Goal: Book appointment/travel/reservation

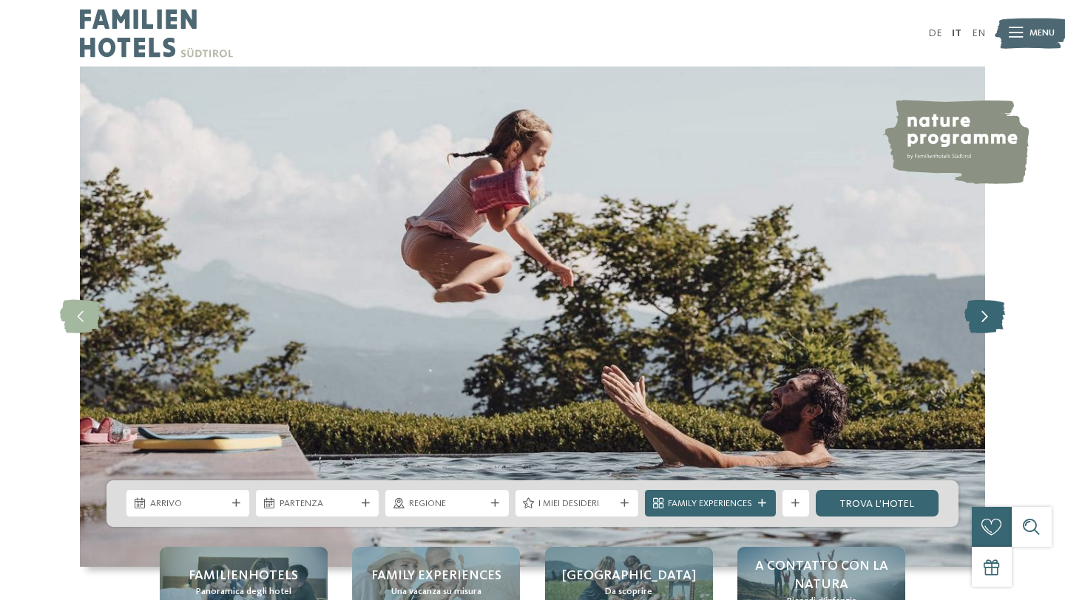
click at [994, 316] on icon at bounding box center [984, 316] width 41 height 33
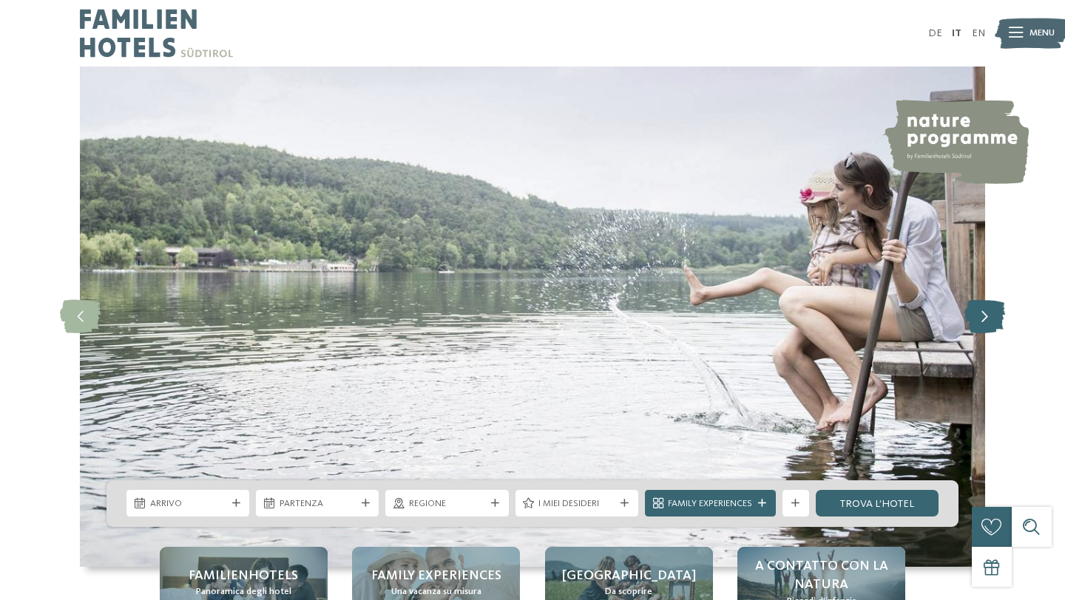
click at [994, 316] on icon at bounding box center [984, 316] width 41 height 33
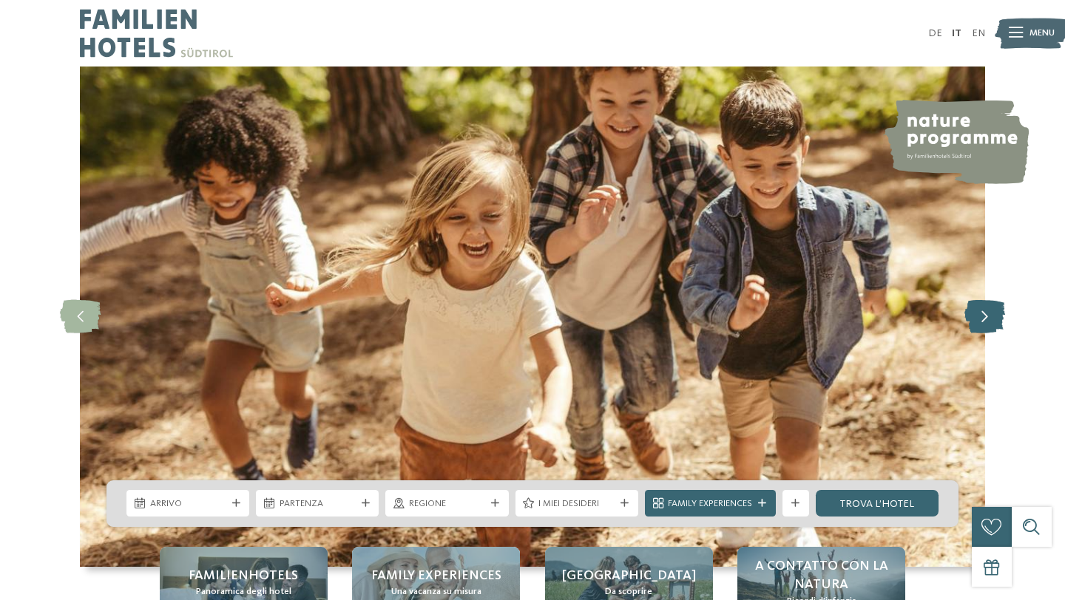
click at [994, 316] on icon at bounding box center [984, 316] width 41 height 33
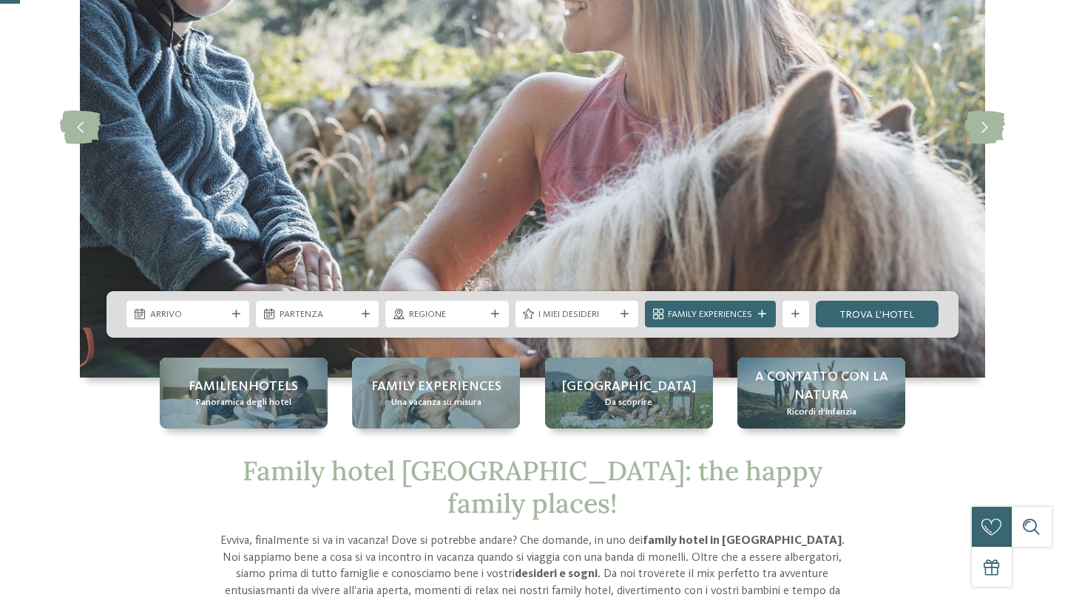
scroll to position [197, 0]
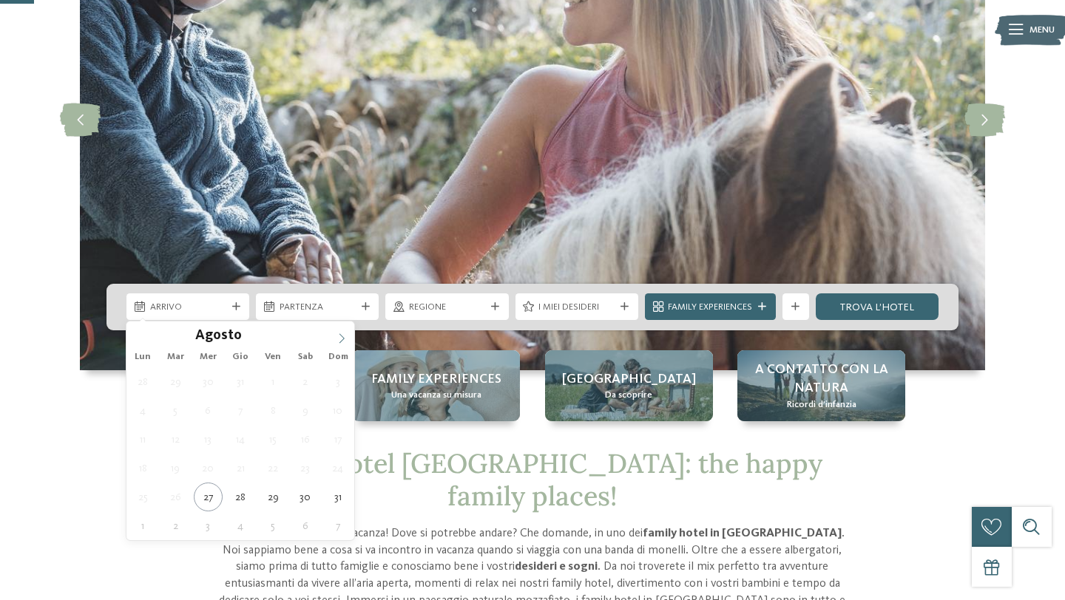
click at [339, 334] on icon at bounding box center [341, 338] width 10 height 10
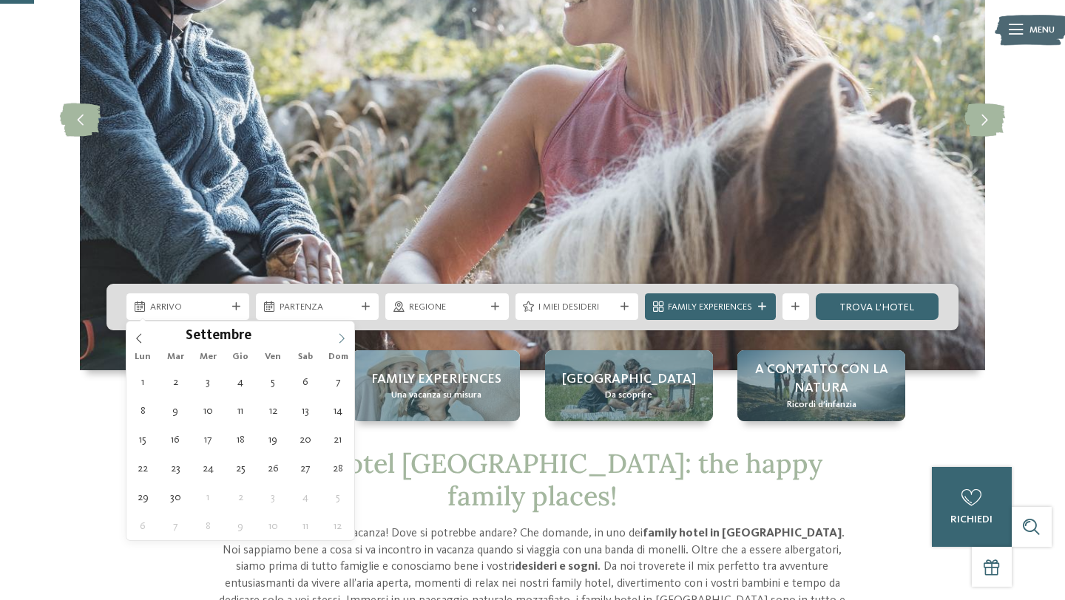
click at [339, 334] on icon at bounding box center [341, 338] width 10 height 10
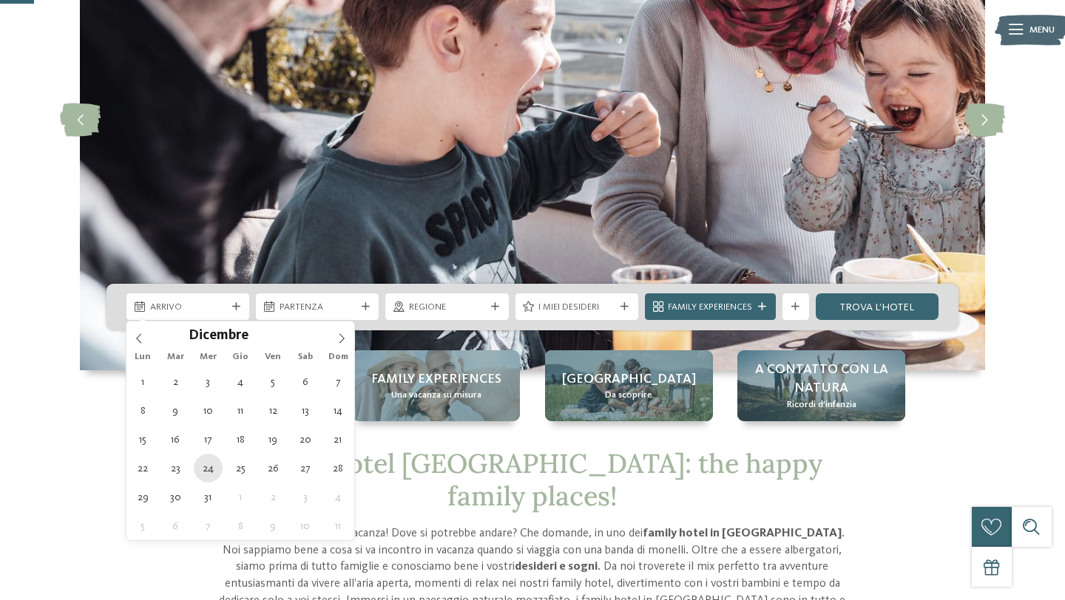
type div "24.12.2025"
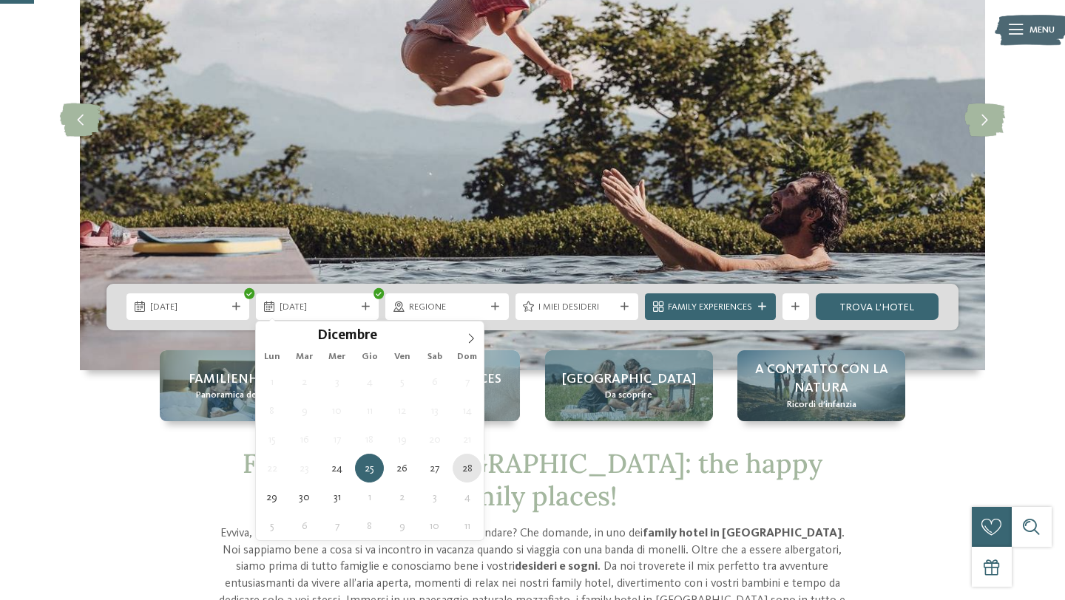
type div "28.12.2025"
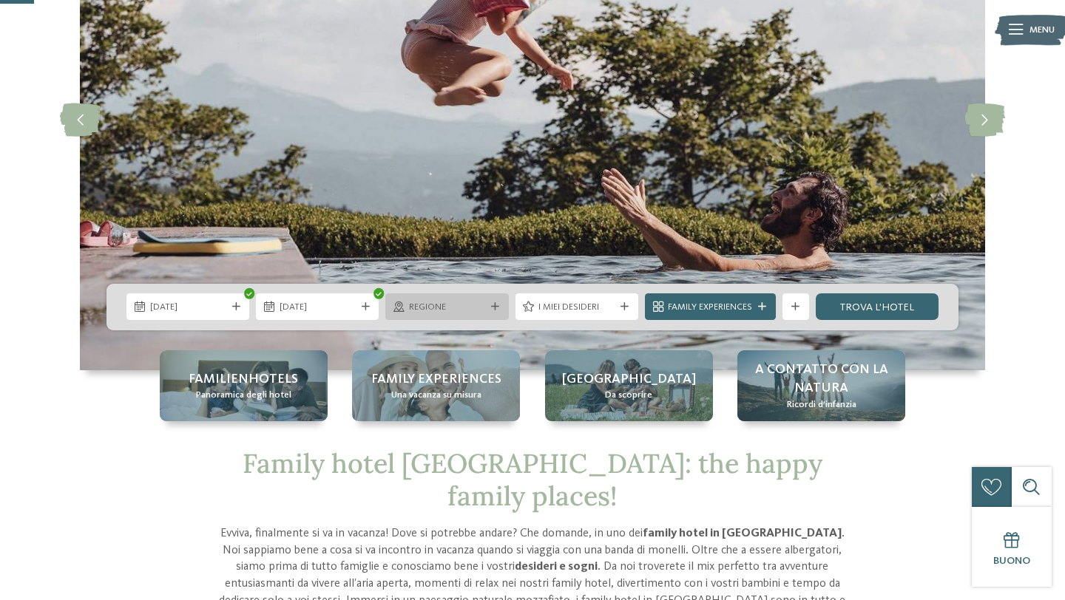
click at [469, 304] on span "Regione" at bounding box center [447, 307] width 76 height 13
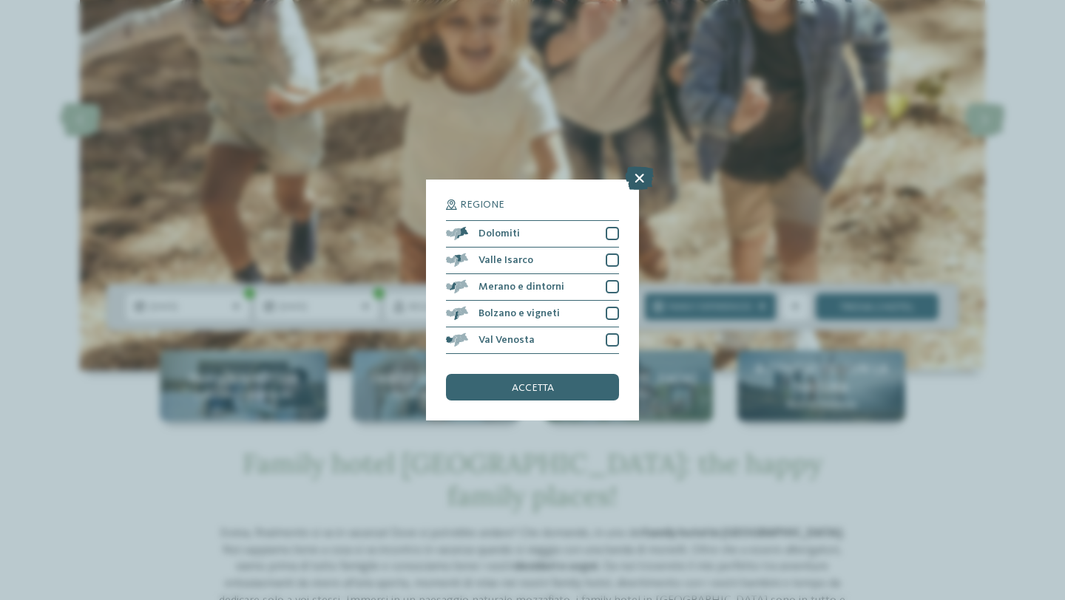
click at [636, 187] on icon at bounding box center [639, 178] width 29 height 24
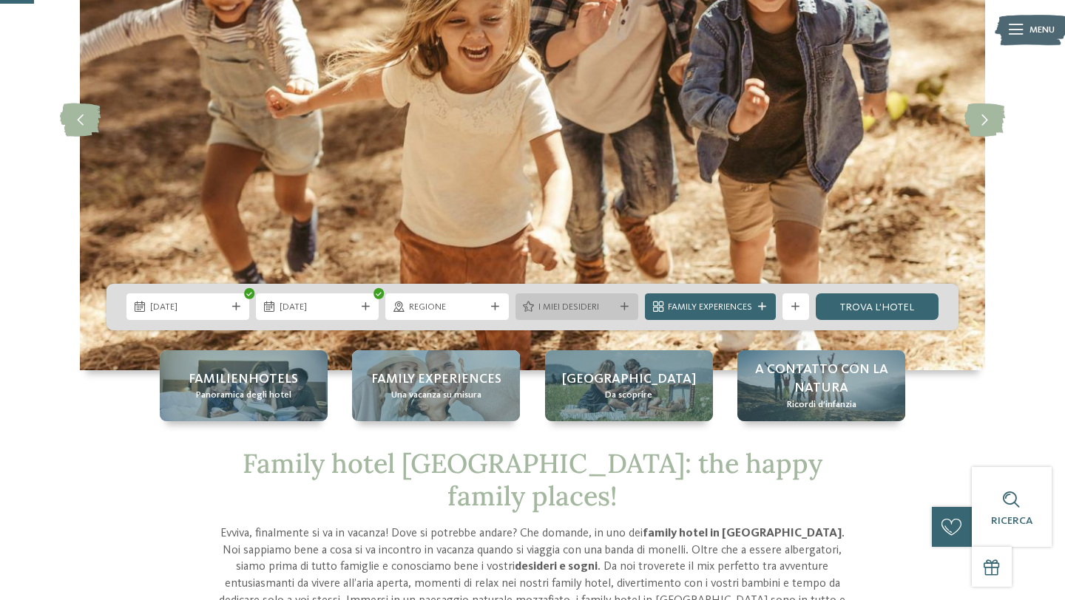
click at [605, 304] on span "I miei desideri" at bounding box center [576, 307] width 76 height 13
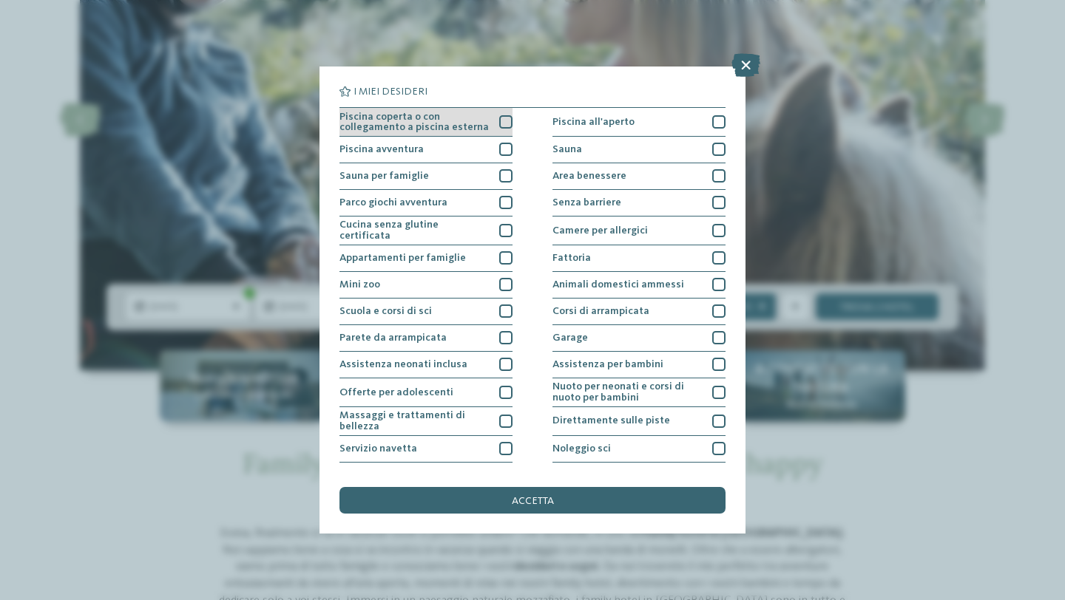
click at [504, 119] on div at bounding box center [505, 121] width 13 height 13
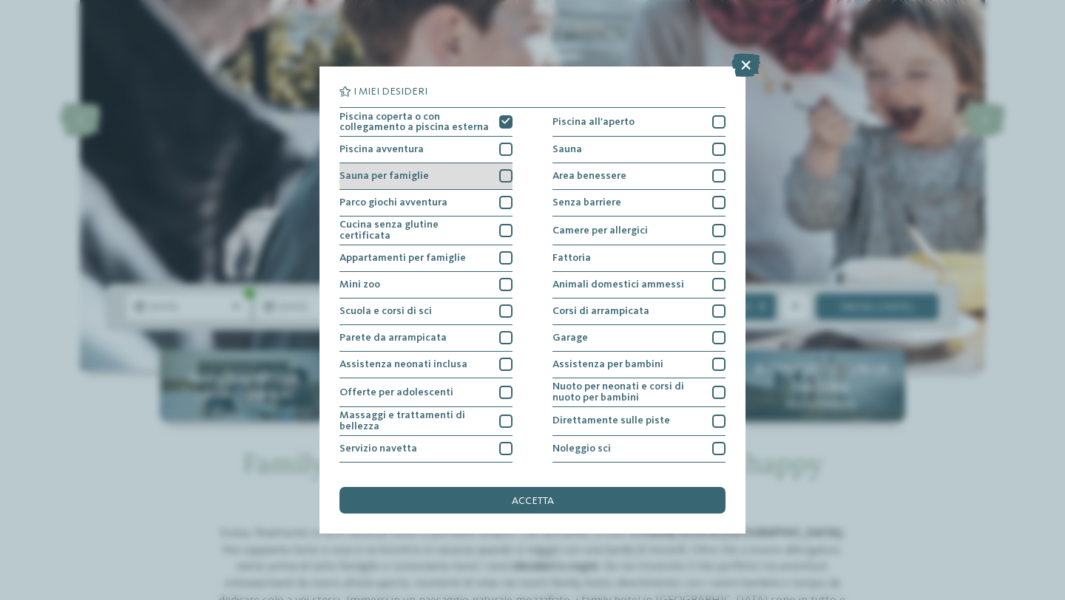
click at [503, 173] on div at bounding box center [505, 175] width 13 height 13
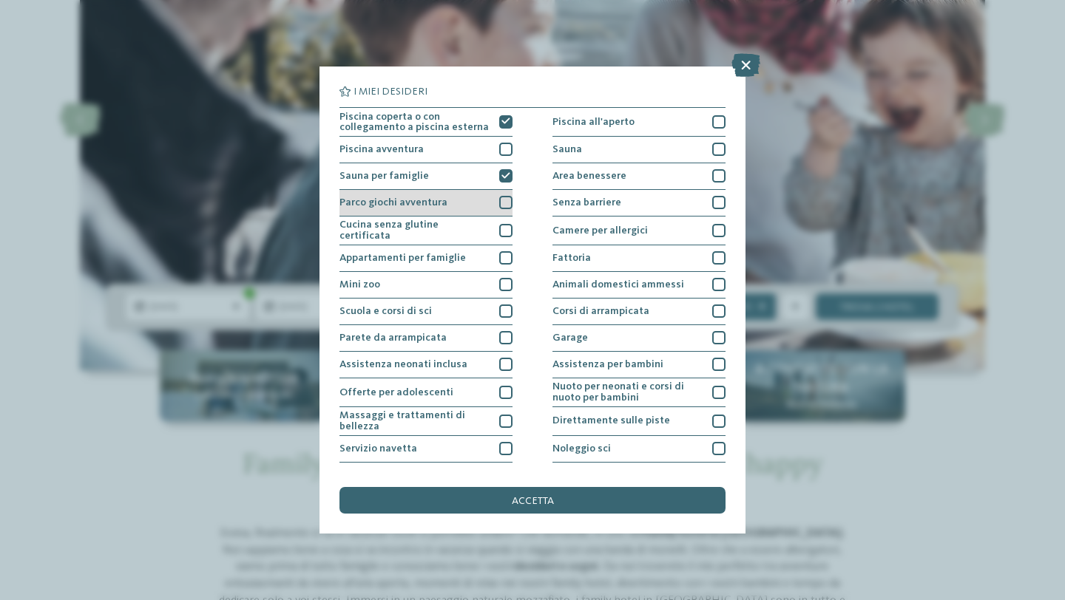
click at [503, 200] on div at bounding box center [505, 202] width 13 height 13
click at [506, 217] on div "Cucina senza glutine certificata" at bounding box center [425, 231] width 173 height 29
click at [506, 231] on icon at bounding box center [505, 230] width 9 height 8
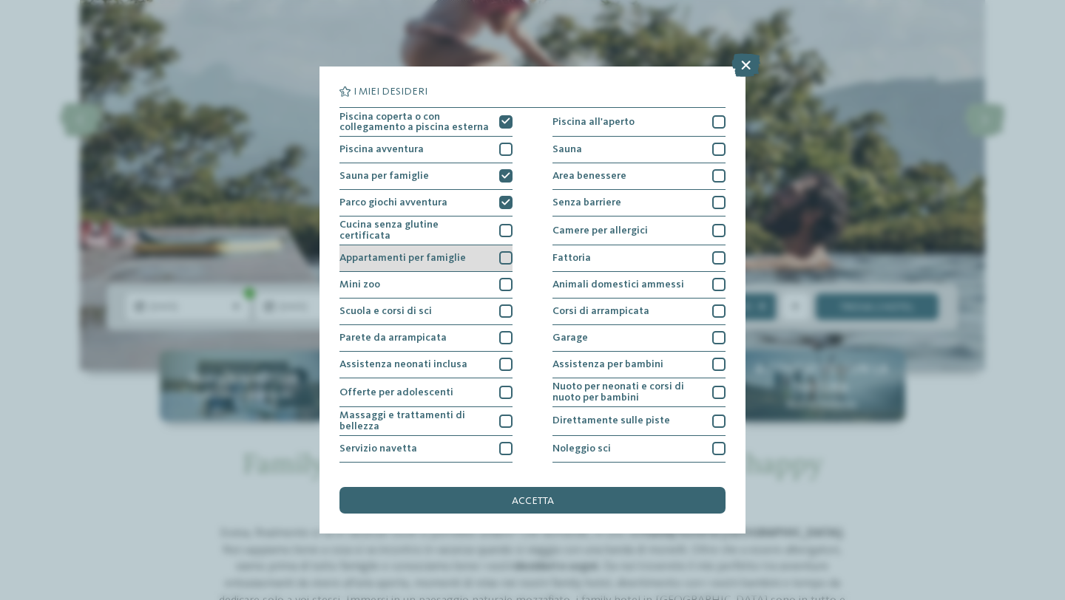
click at [498, 251] on div "Appartamenti per famiglie" at bounding box center [425, 258] width 173 height 27
click at [507, 283] on div at bounding box center [505, 284] width 13 height 13
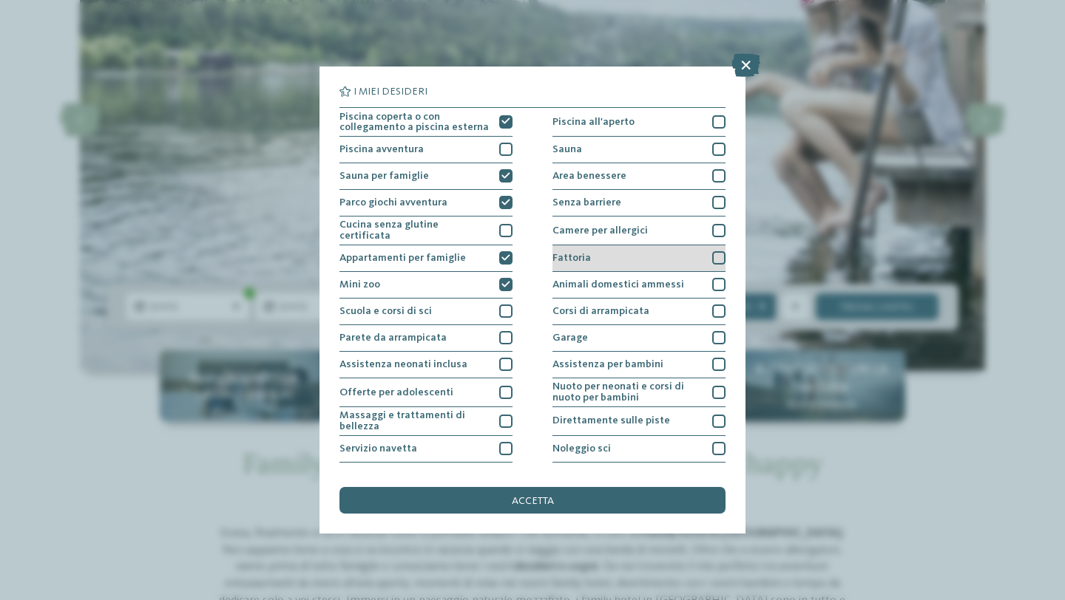
click at [634, 250] on div "Fattoria" at bounding box center [638, 258] width 173 height 27
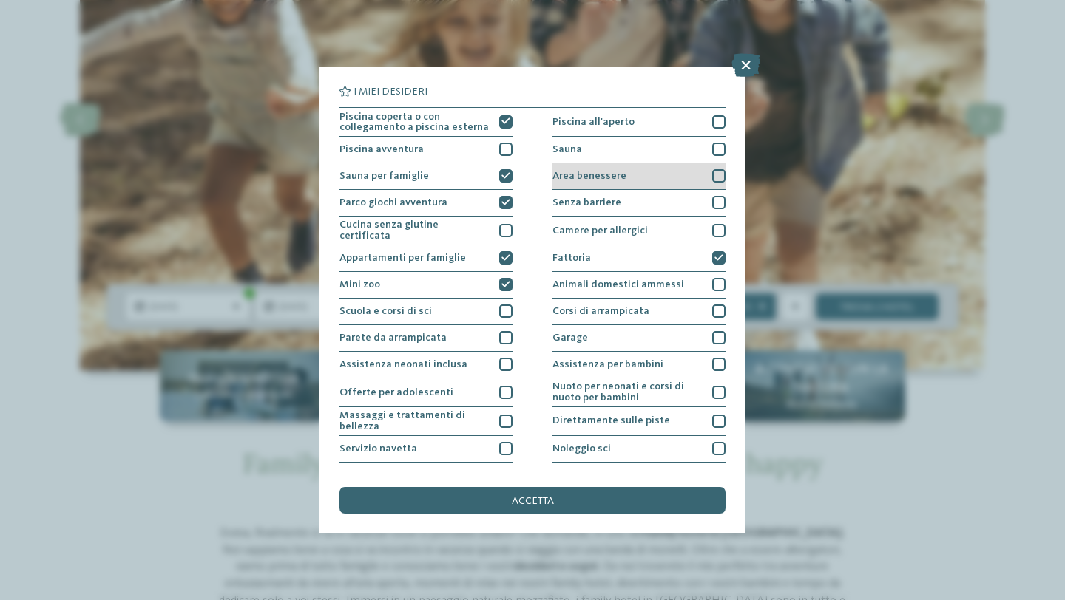
click at [636, 182] on div "Area benessere" at bounding box center [638, 176] width 173 height 27
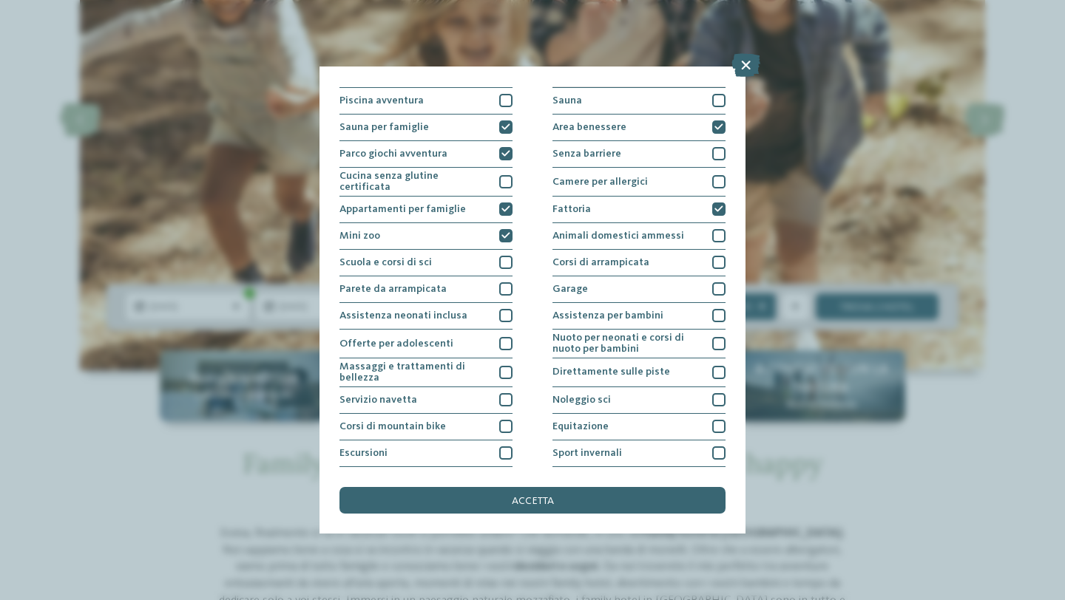
scroll to position [100, 0]
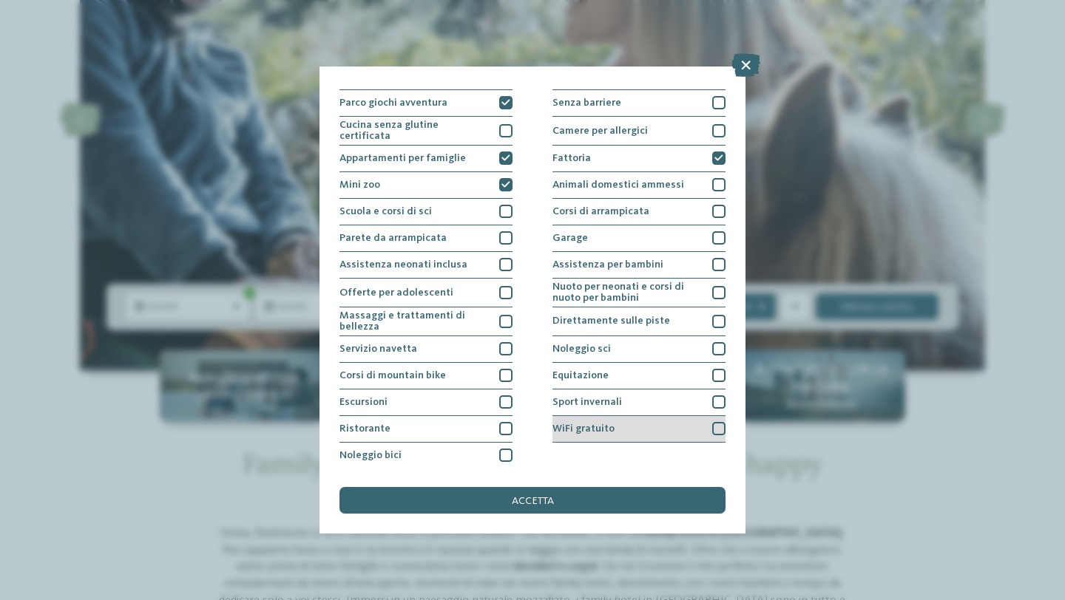
click at [576, 430] on span "WiFi gratuito" at bounding box center [583, 429] width 62 height 10
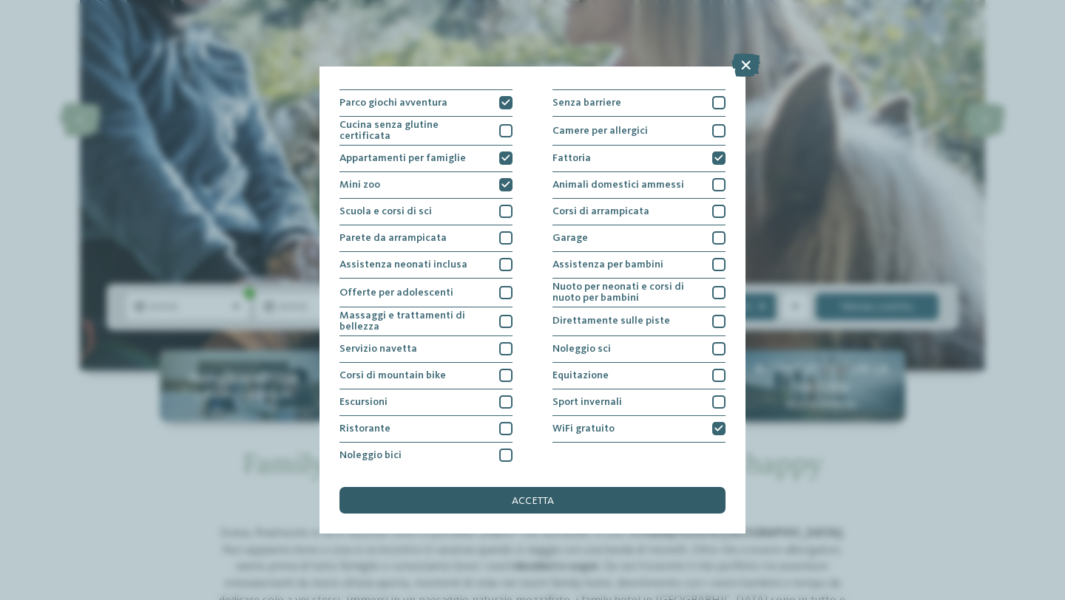
click at [519, 506] on span "accetta" at bounding box center [533, 501] width 42 height 10
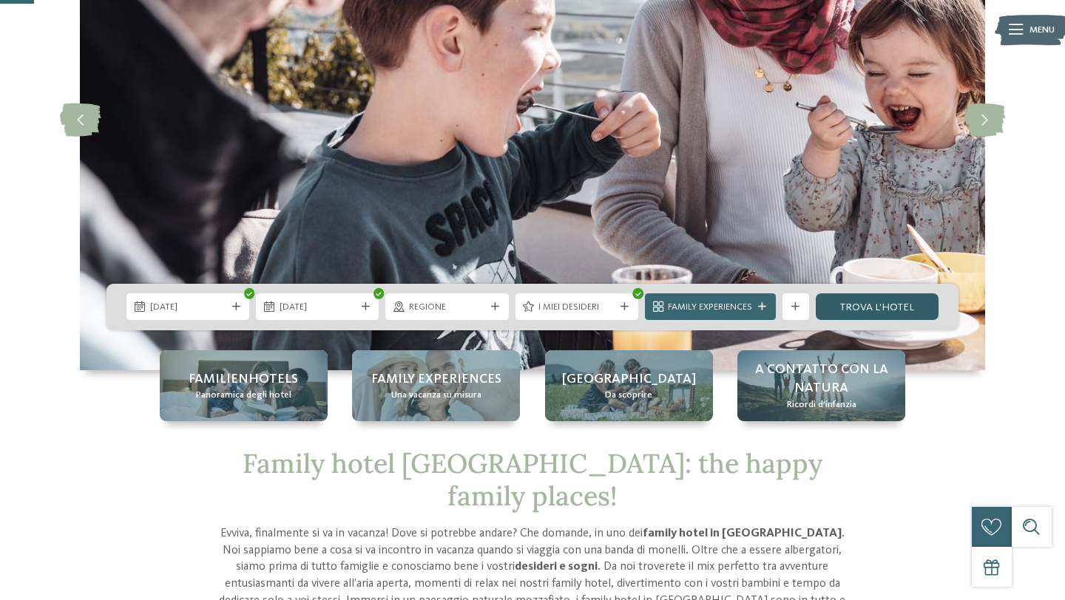
click at [858, 315] on link "trova l’hotel" at bounding box center [876, 306] width 123 height 27
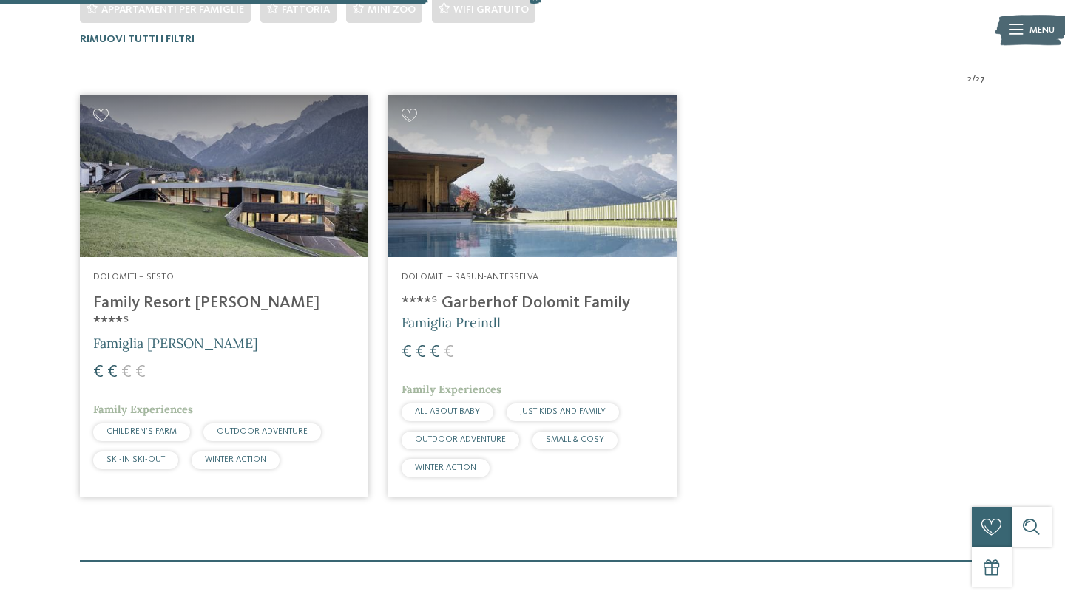
scroll to position [461, 0]
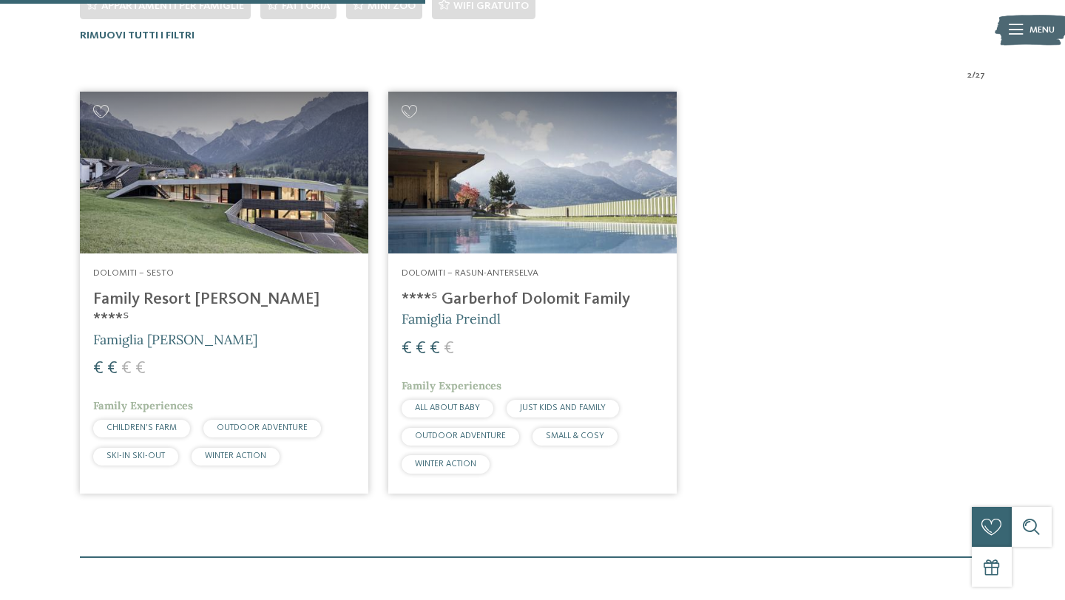
click at [194, 309] on h4 "Family Resort [PERSON_NAME] ****ˢ" at bounding box center [224, 310] width 262 height 40
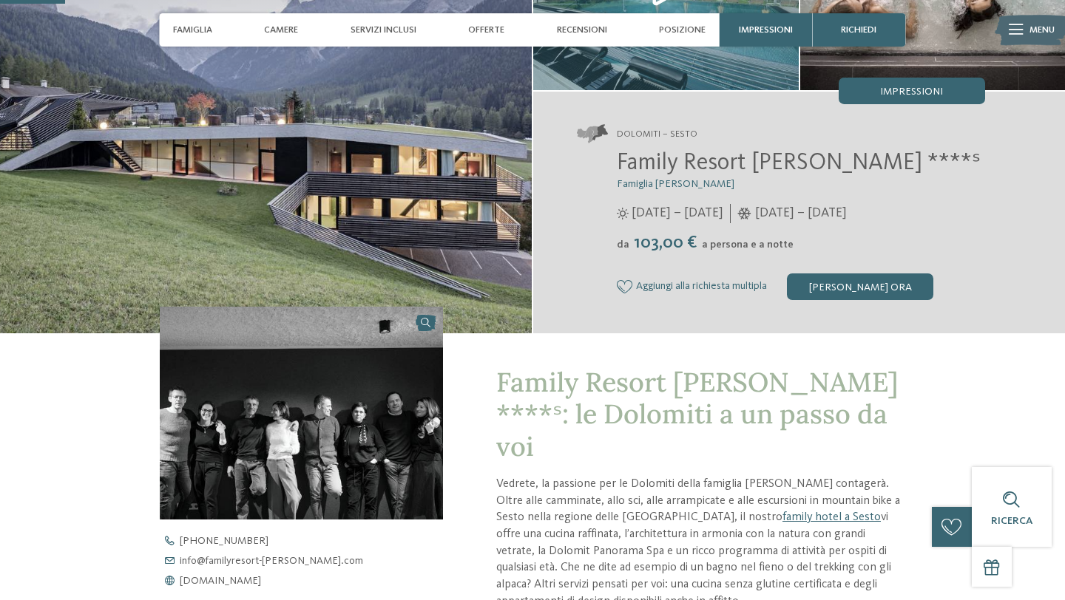
scroll to position [166, 0]
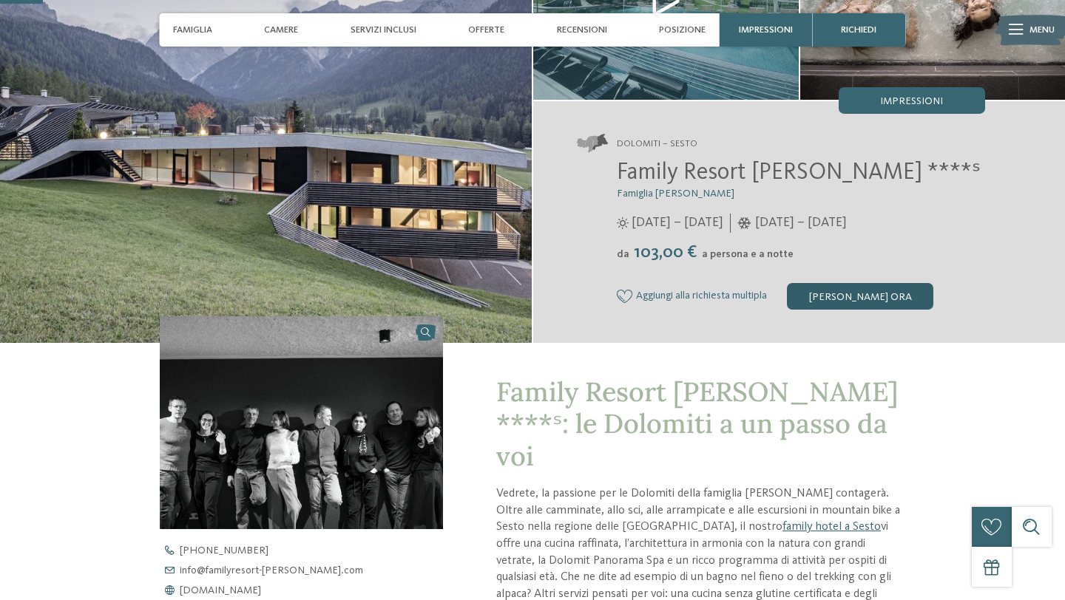
click at [863, 305] on div "[PERSON_NAME] ora" at bounding box center [860, 296] width 146 height 27
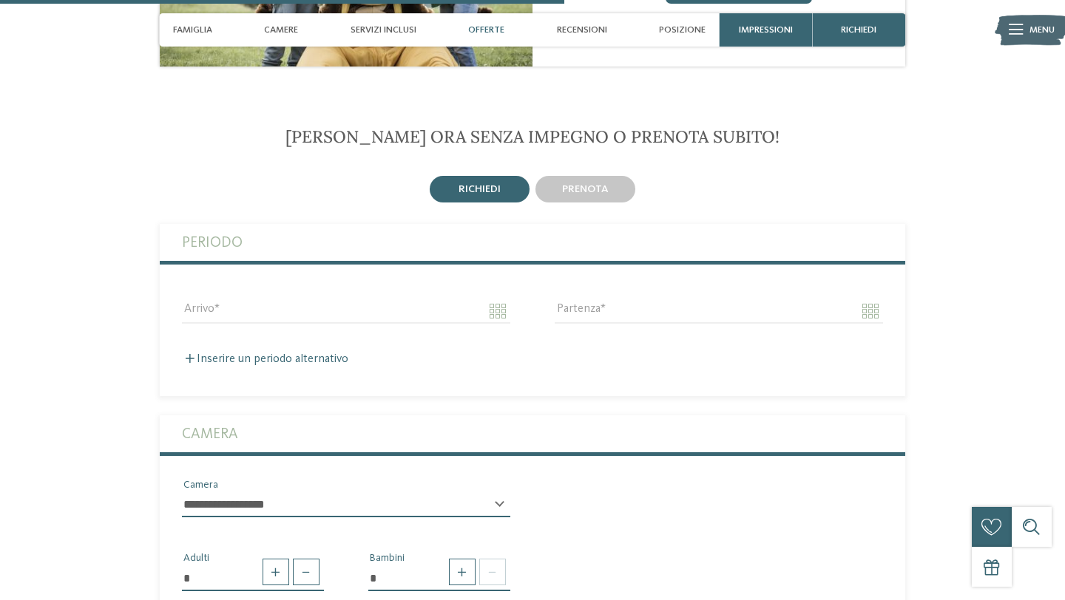
scroll to position [2178, 0]
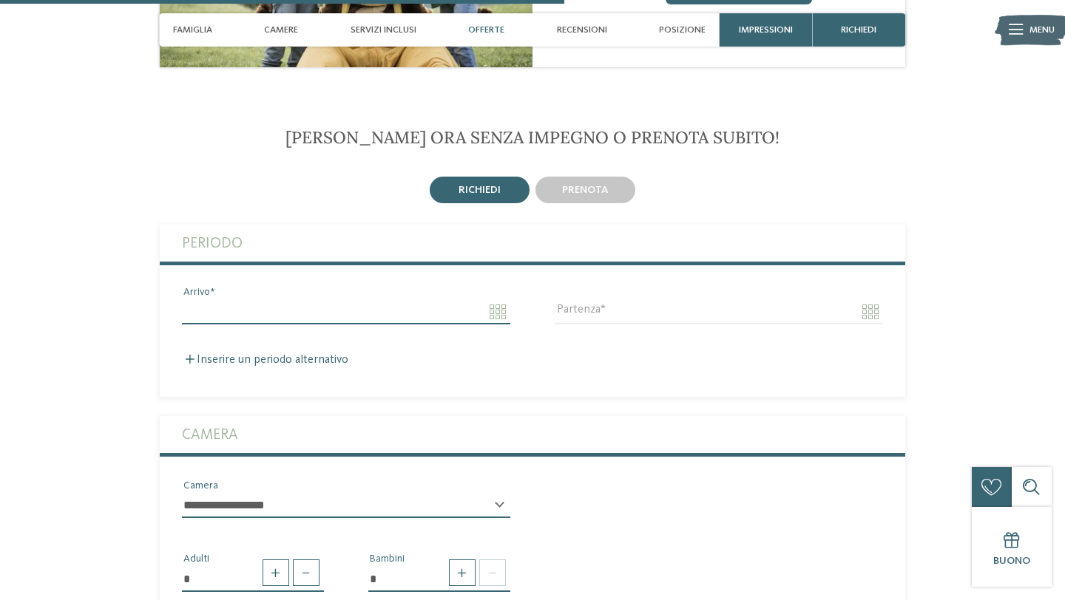
click at [500, 269] on body "Solo un momento – il sito web sta caricando … DE IT" at bounding box center [532, 201] width 1065 height 4758
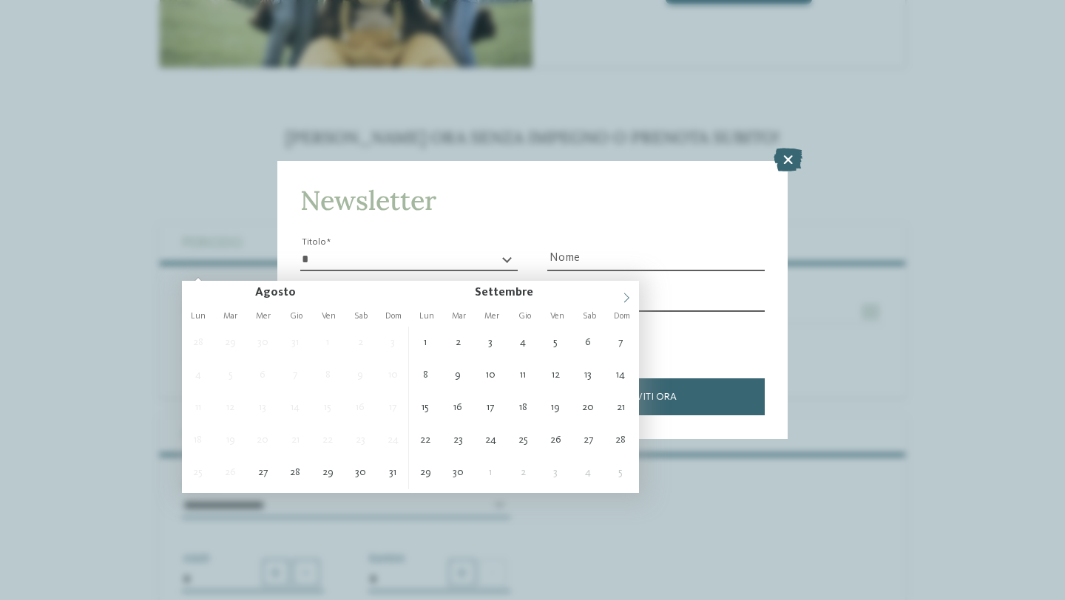
click at [625, 298] on icon at bounding box center [626, 298] width 10 height 10
type input "**********"
type input "****"
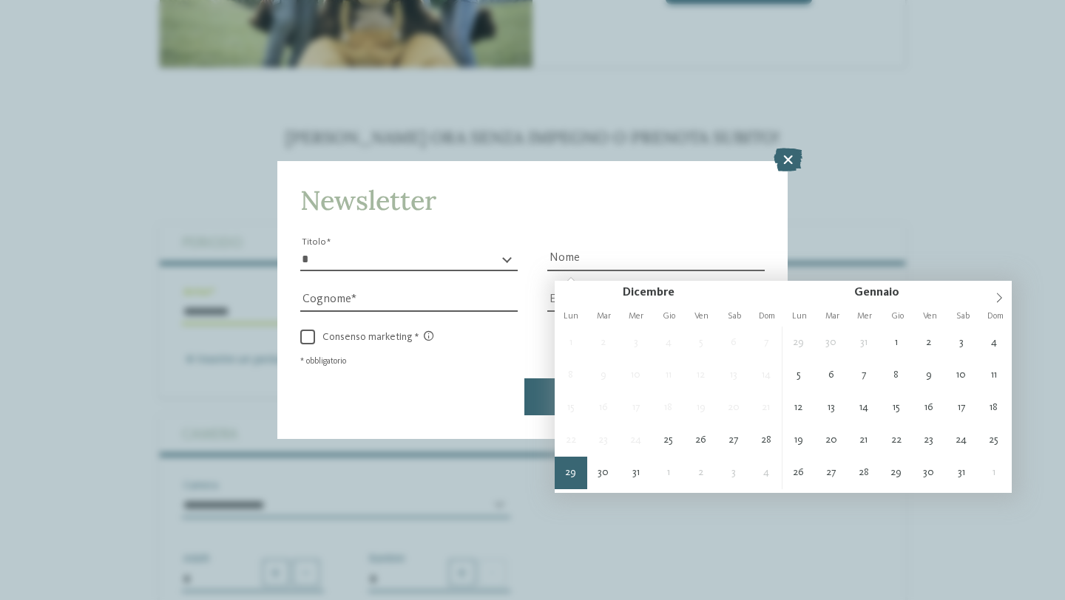
type input "**********"
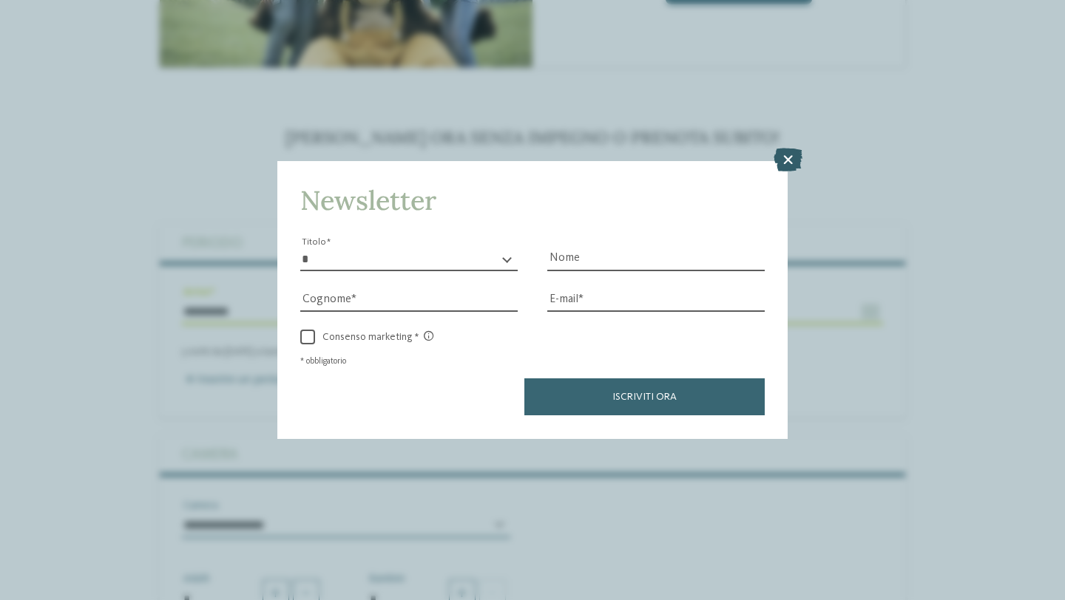
click at [784, 154] on icon at bounding box center [787, 161] width 29 height 24
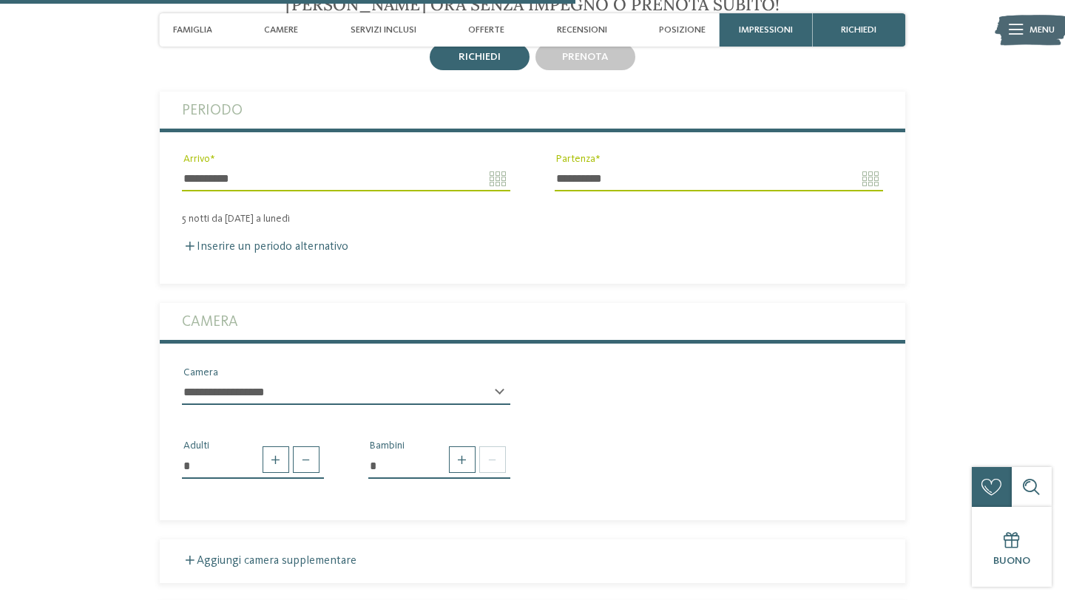
scroll to position [2313, 0]
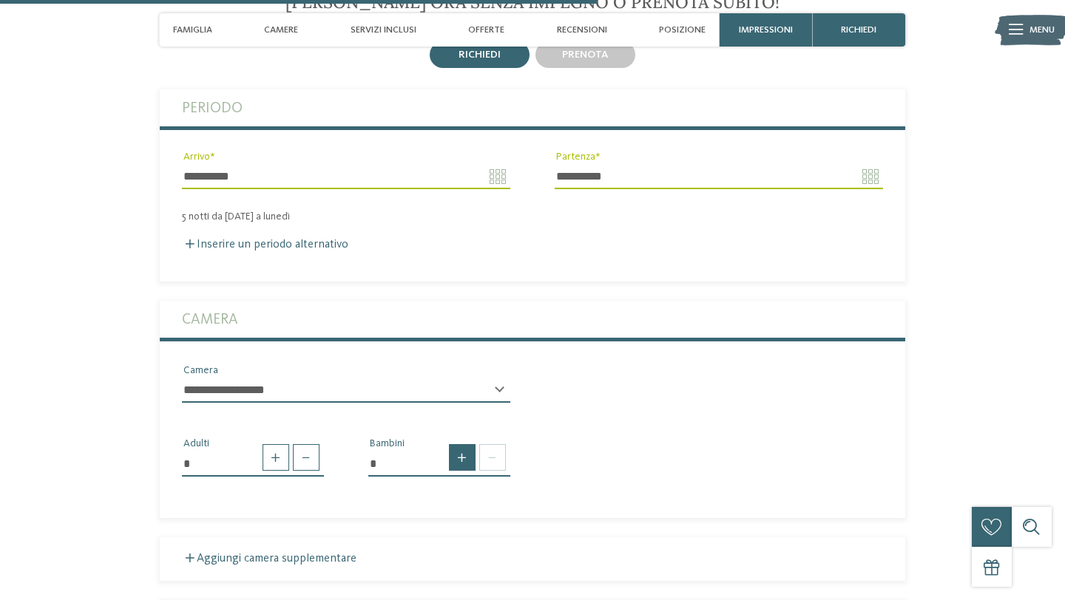
click at [464, 444] on span at bounding box center [462, 457] width 27 height 27
type input "*"
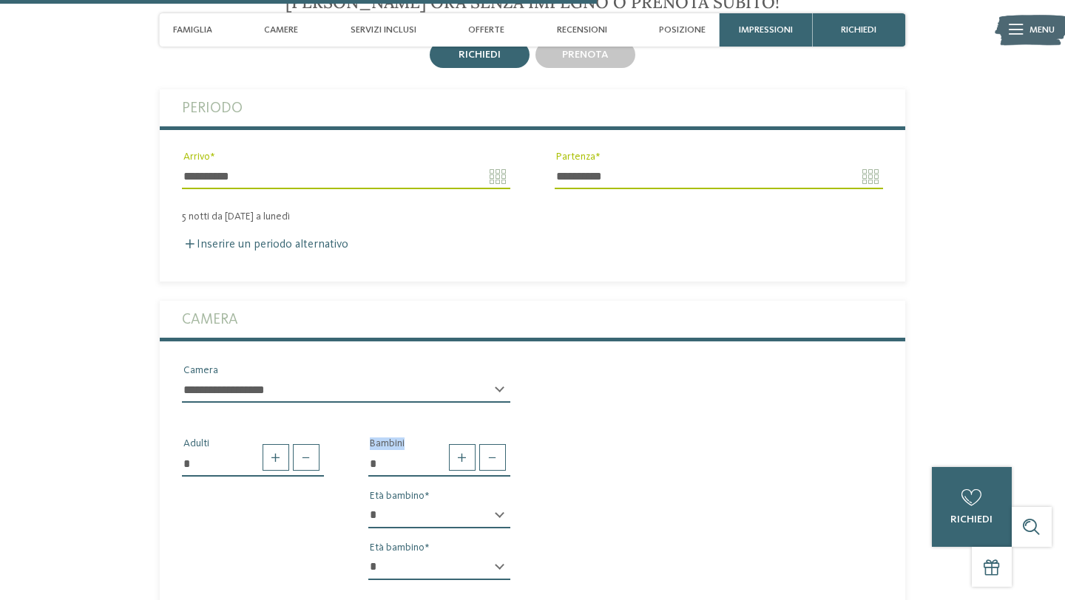
click at [486, 503] on select "* * * * * * * * * * * ** ** ** ** ** ** ** **" at bounding box center [439, 515] width 142 height 25
select select "*"
click at [498, 555] on div "* * * * * * * * * * * ** ** ** ** ** ** ** ** Età bambino" at bounding box center [439, 573] width 142 height 37
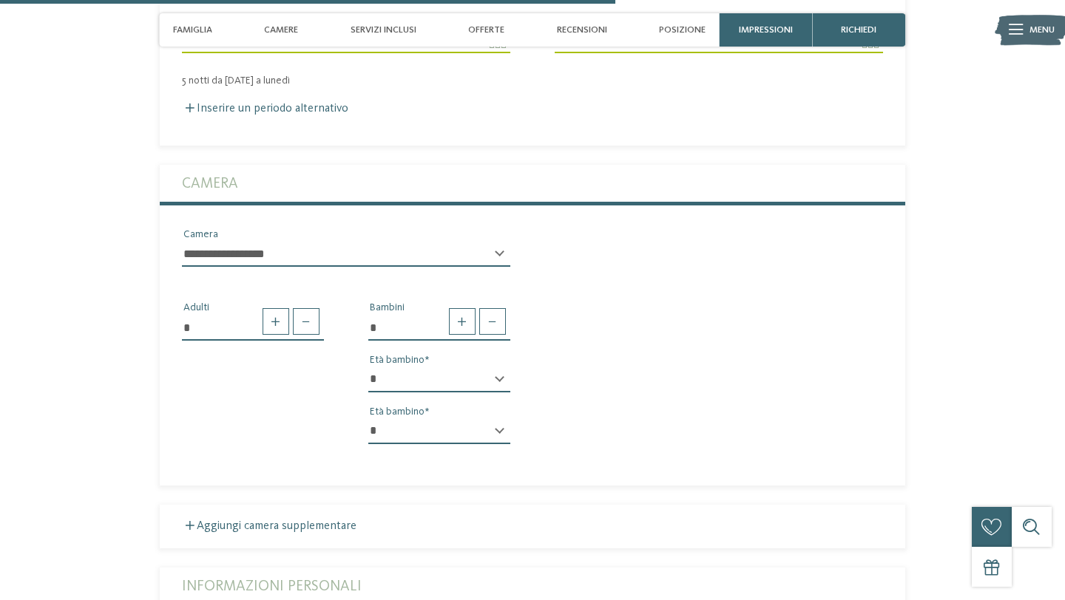
scroll to position [2453, 0]
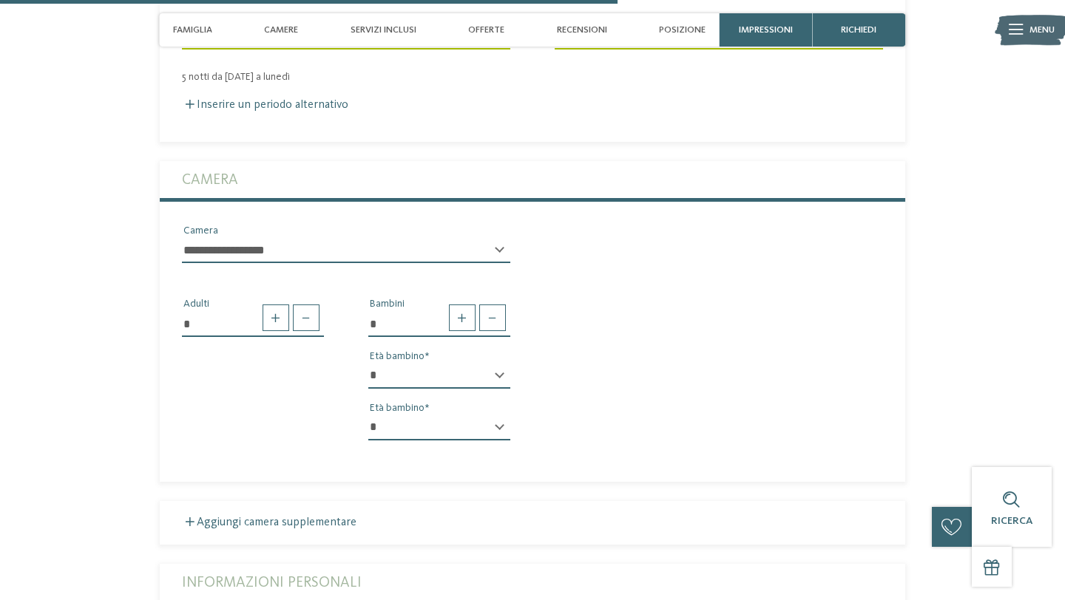
click at [499, 415] on div "* * * * * * * * * * * ** ** ** ** ** ** ** ** Età bambino" at bounding box center [439, 433] width 142 height 37
click at [499, 415] on select "* * * * * * * * * * * ** ** ** ** ** ** ** **" at bounding box center [439, 427] width 142 height 25
select select "*"
click at [577, 349] on div "* Adulti * Bambini * * * * * * * * * * * ** ** ** ** ** ** ** ** Età bambino * …" at bounding box center [533, 364] width 746 height 177
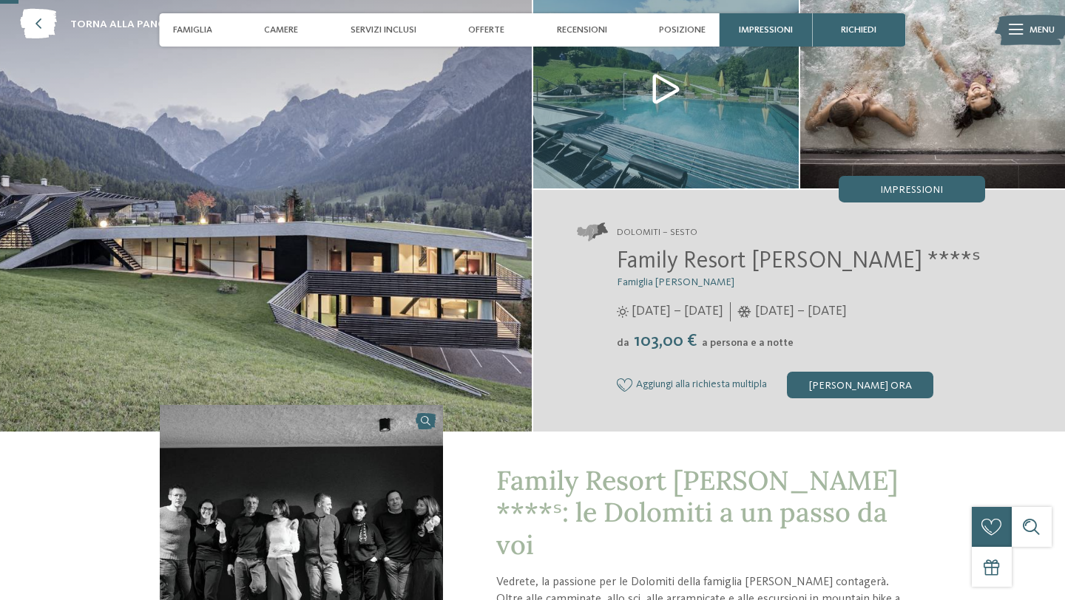
scroll to position [0, 0]
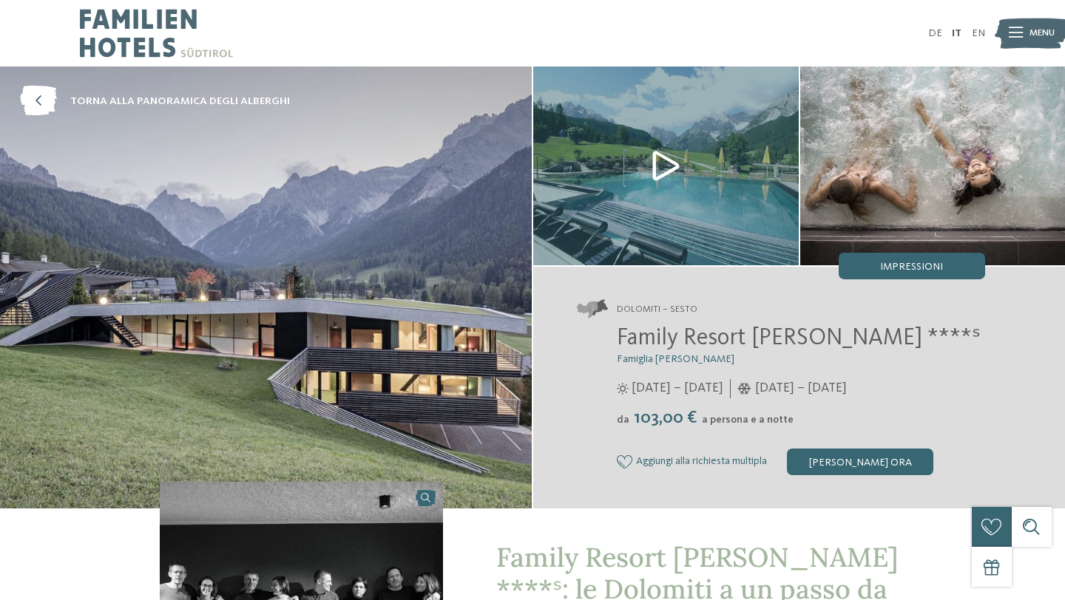
click at [686, 177] on img at bounding box center [665, 166] width 265 height 199
